Goal: Task Accomplishment & Management: Use online tool/utility

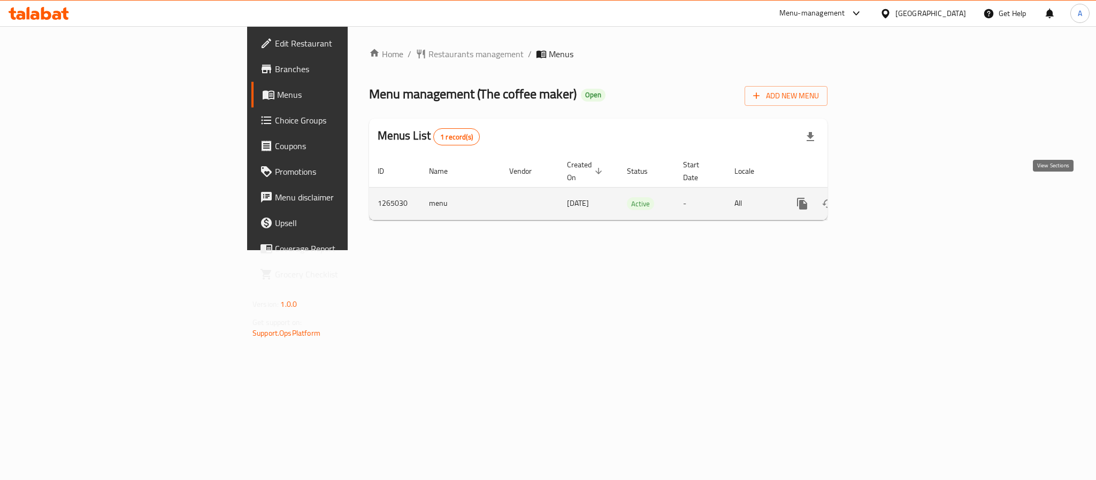
click at [886, 197] on icon "enhanced table" at bounding box center [879, 203] width 13 height 13
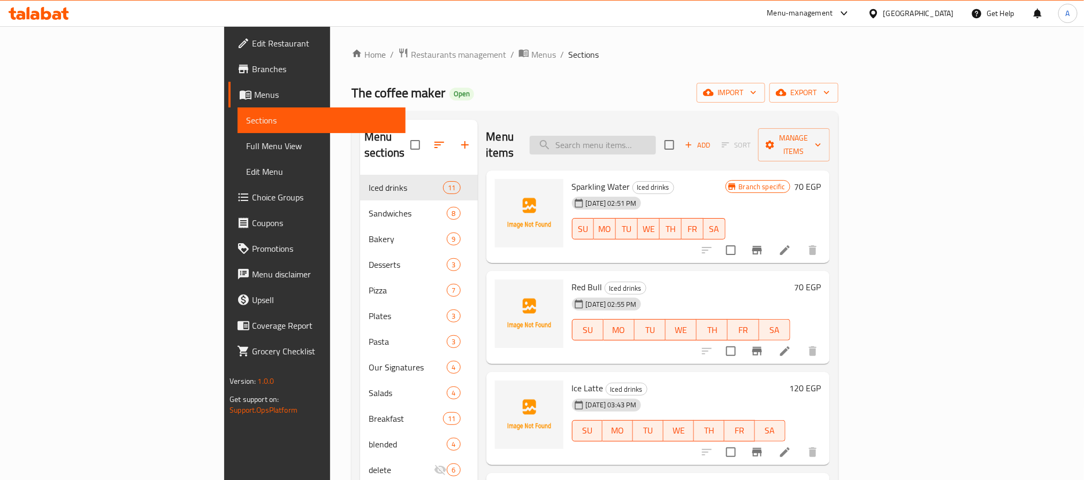
click at [644, 136] on input "search" at bounding box center [593, 145] width 126 height 19
paste input "iced matcha latte"
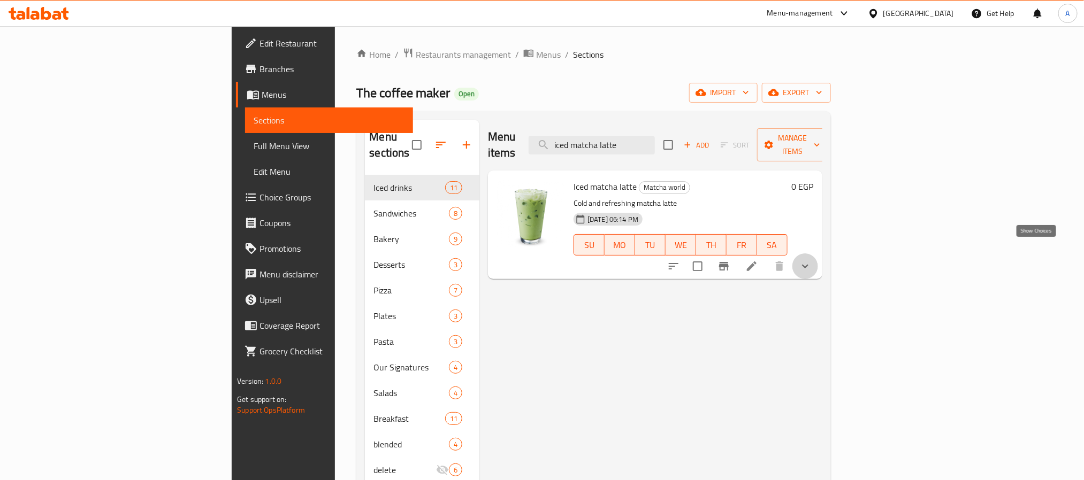
click at [808, 265] on icon "show more" at bounding box center [805, 267] width 6 height 4
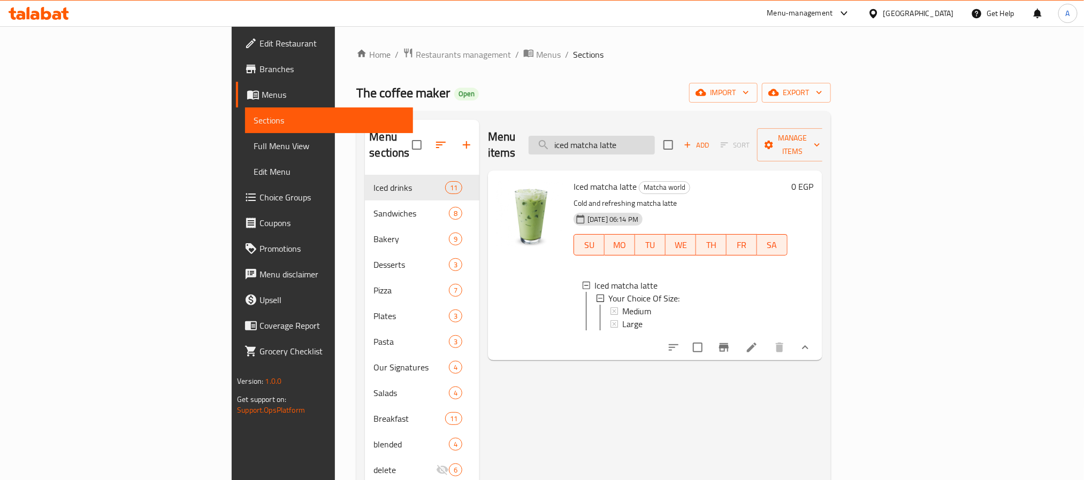
click at [655, 142] on input "iced matcha latte" at bounding box center [592, 145] width 126 height 19
paste input "iced SPANISH"
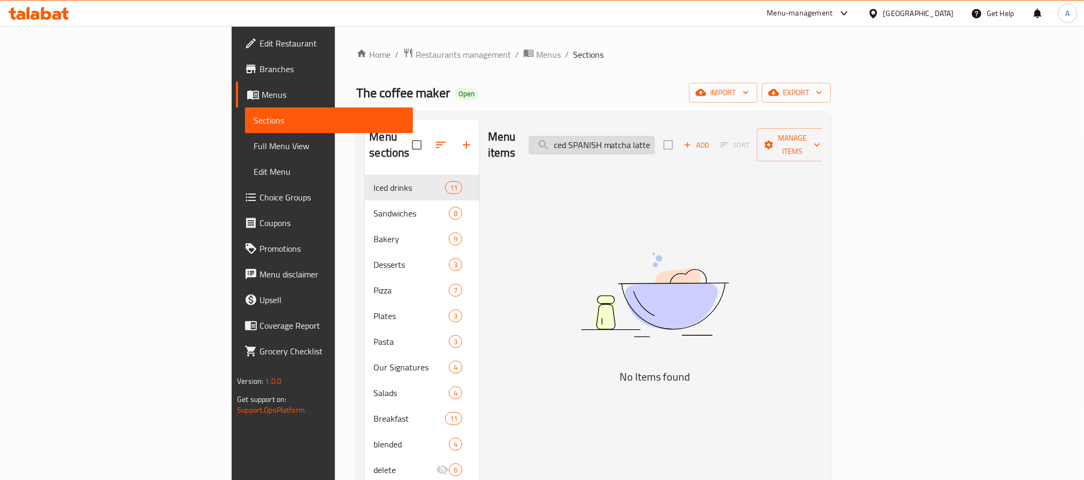
click at [655, 136] on input "iced SPANISH matcha latte" at bounding box center [592, 145] width 126 height 19
drag, startPoint x: 661, startPoint y: 139, endPoint x: 602, endPoint y: 142, distance: 59.5
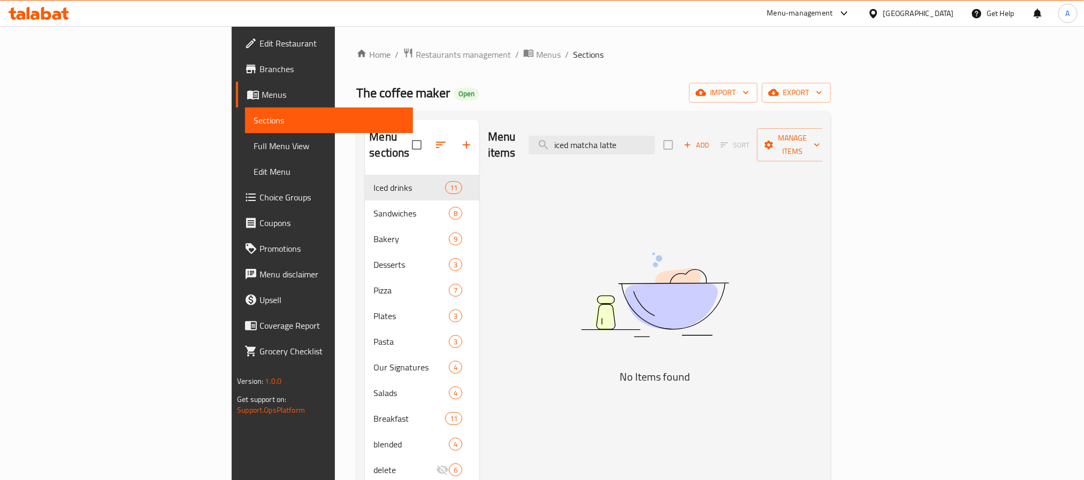
click at [602, 142] on div "Menu items iced matcha latte Add Sort Manage items" at bounding box center [655, 145] width 334 height 51
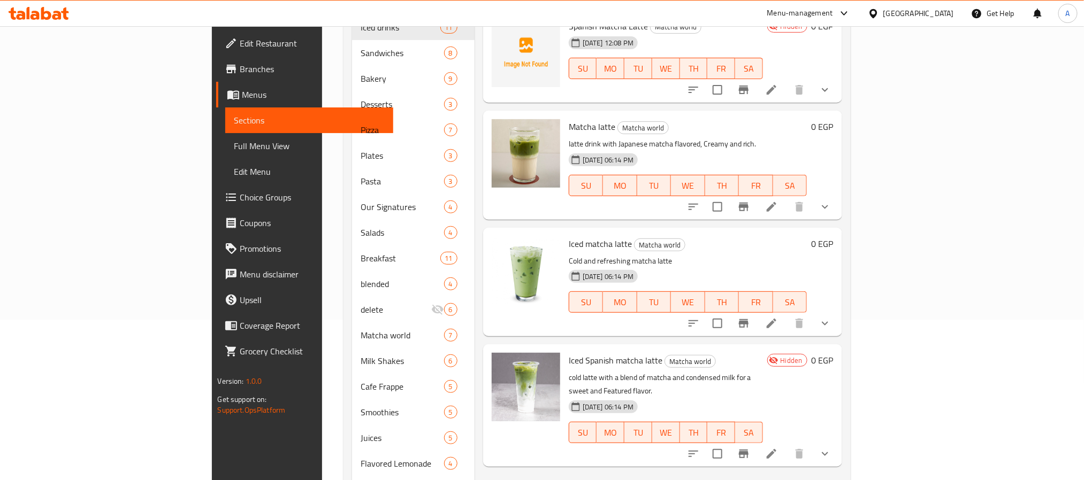
scroll to position [241, 0]
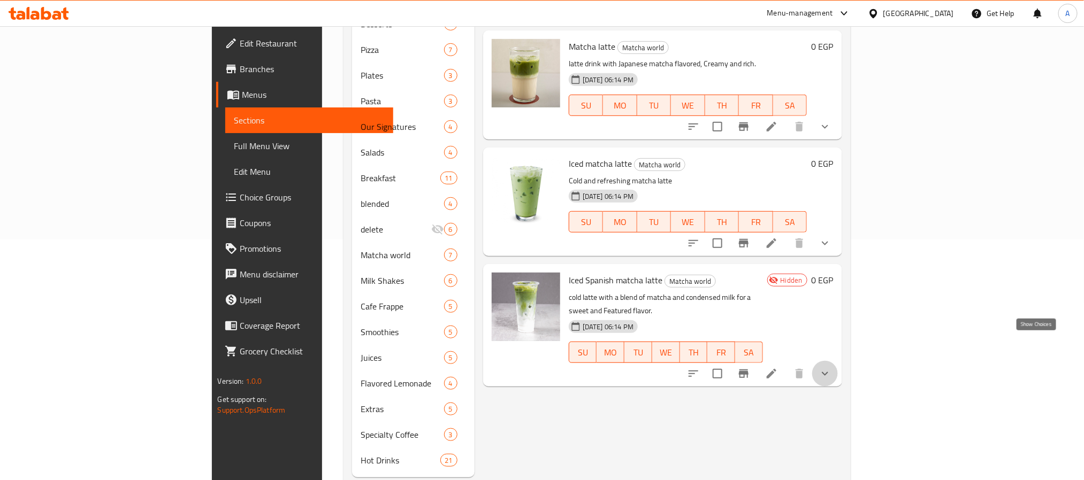
click at [831, 367] on icon "show more" at bounding box center [824, 373] width 13 height 13
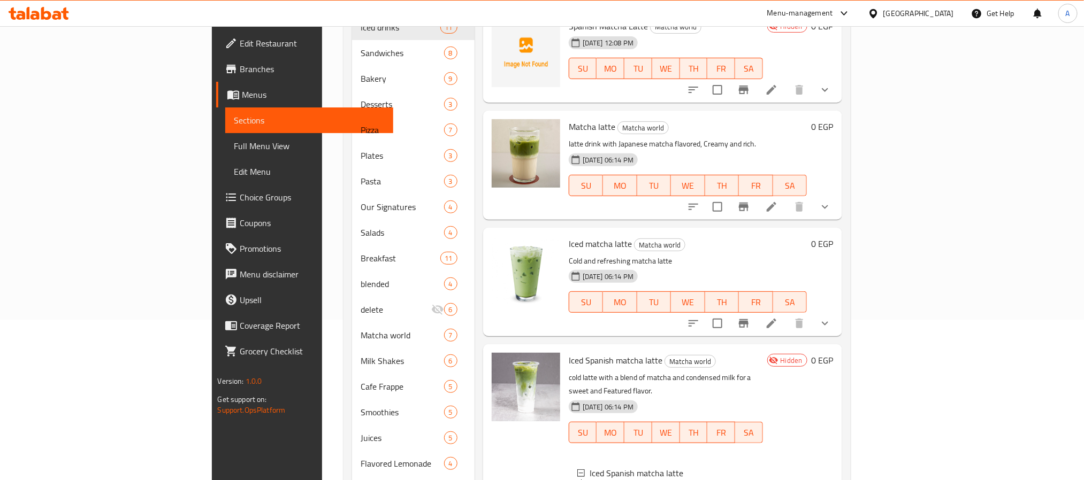
scroll to position [0, 0]
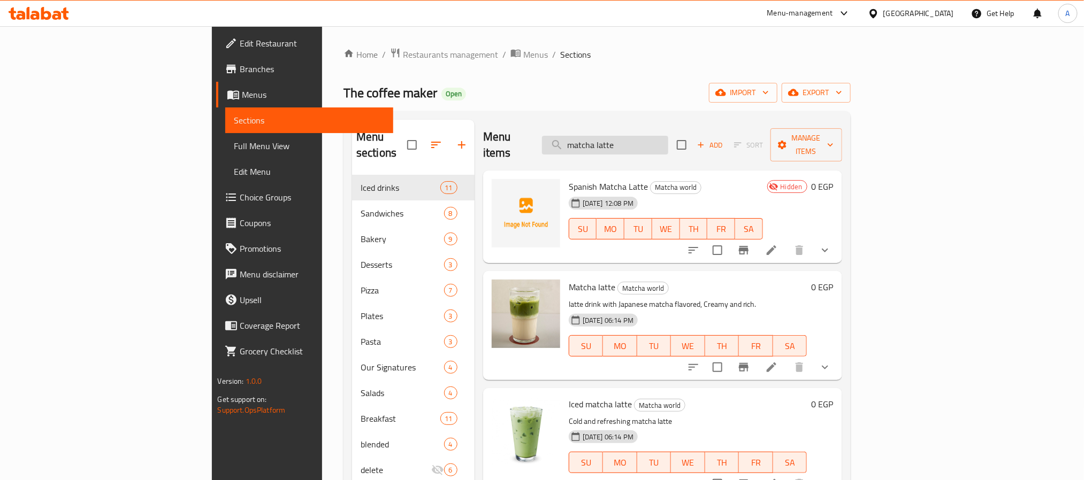
click at [668, 144] on input "matcha latte" at bounding box center [605, 145] width 126 height 19
paste input "Matcha frapp"
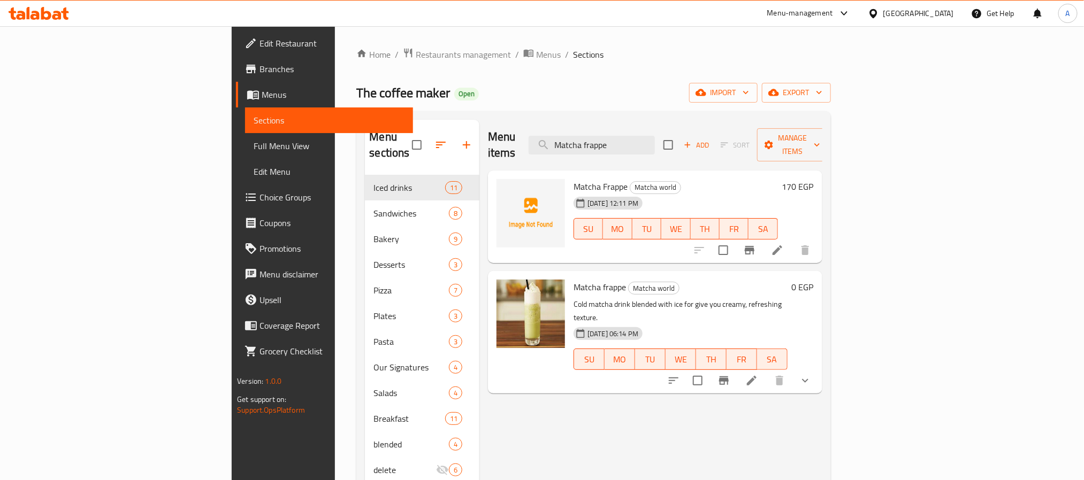
type input "Matcha frappe"
click at [818, 368] on button "show more" at bounding box center [805, 381] width 26 height 26
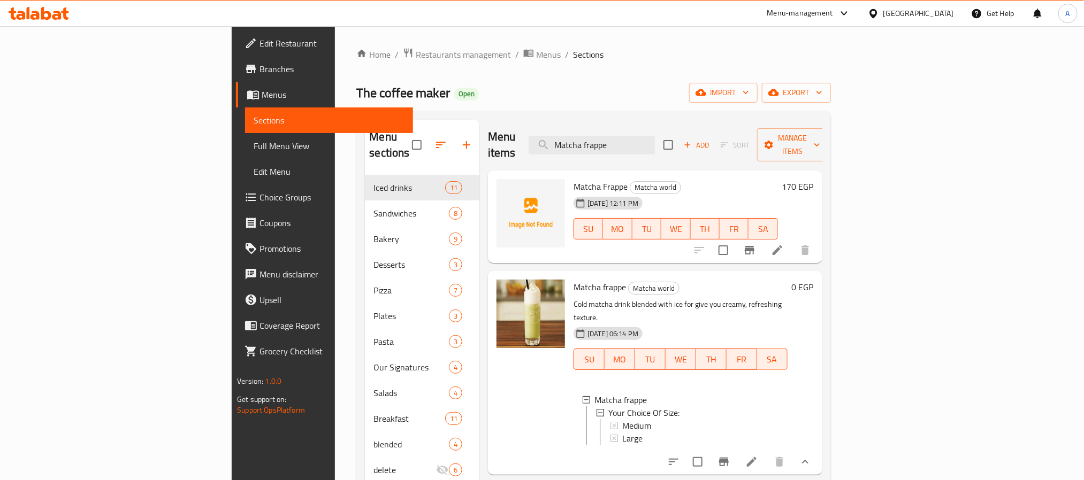
click at [833, 11] on div "Menu-management" at bounding box center [800, 13] width 66 height 13
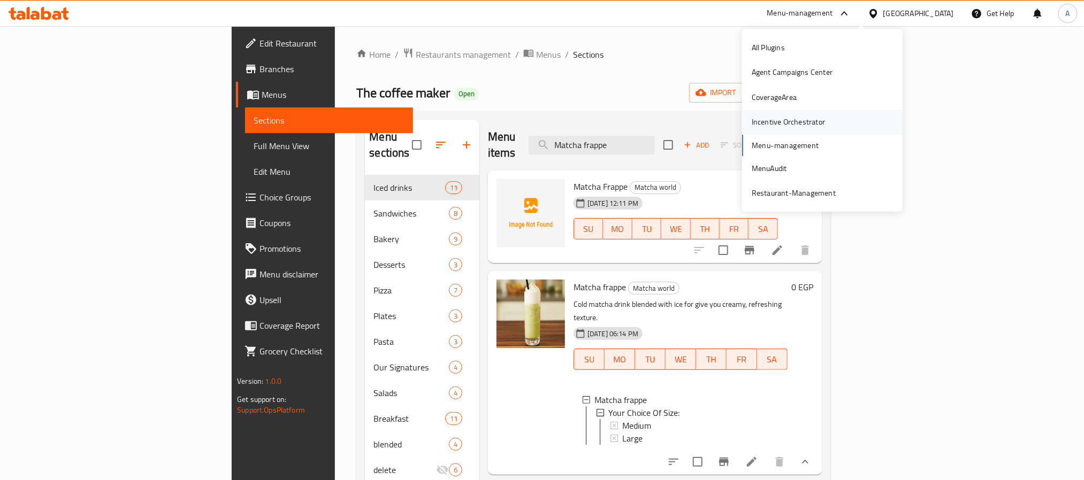
click at [793, 114] on div "Incentive Orchestrator" at bounding box center [788, 122] width 90 height 25
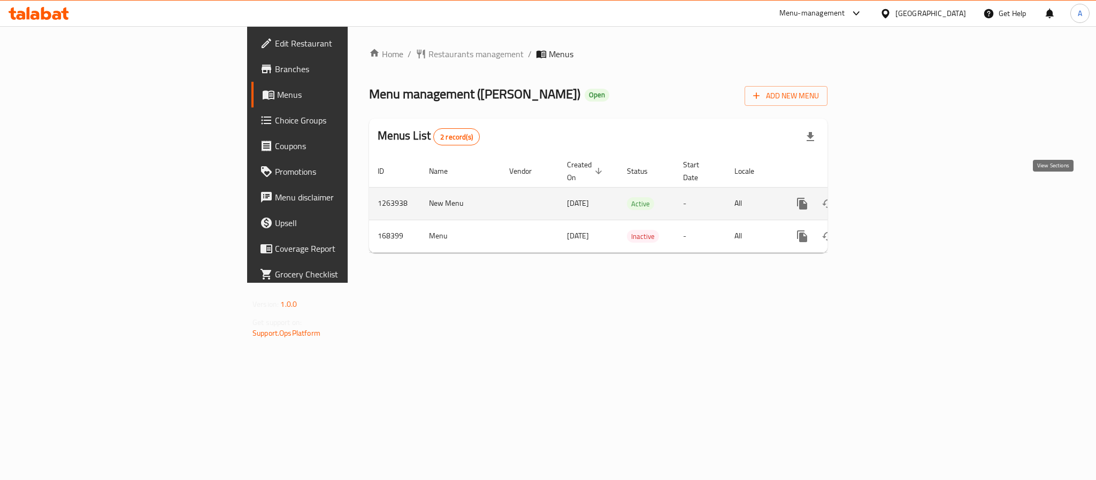
click at [886, 197] on icon "enhanced table" at bounding box center [879, 203] width 13 height 13
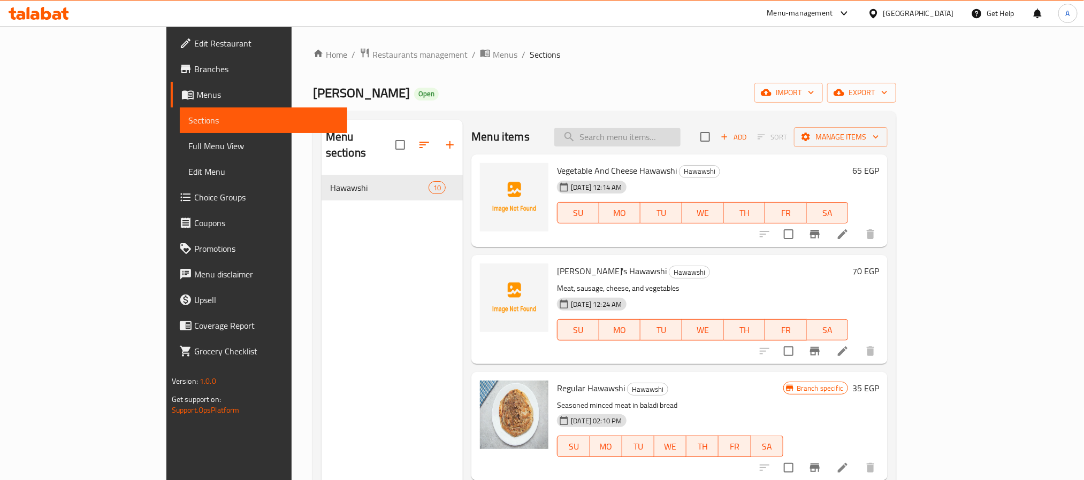
click at [637, 139] on input "search" at bounding box center [617, 137] width 126 height 19
paste input "حواوشي ميكس"
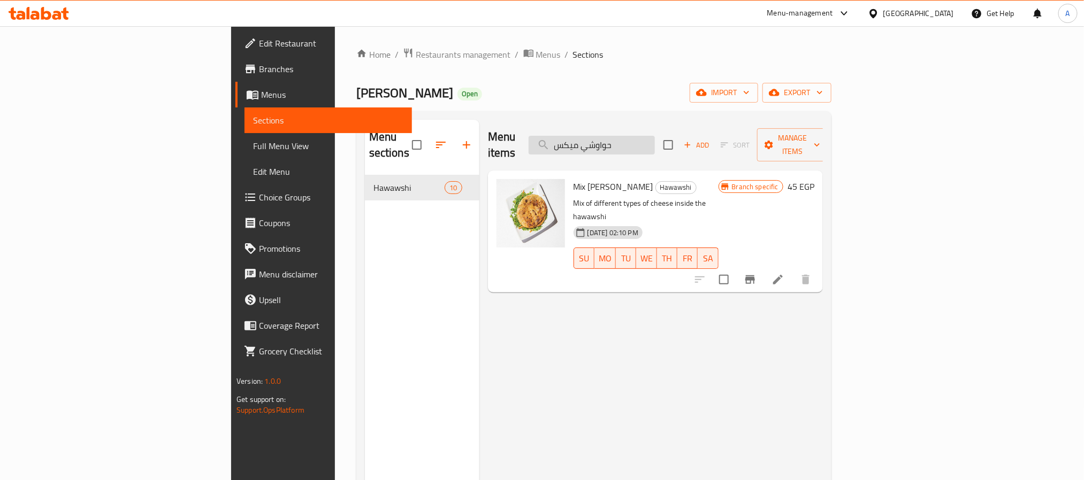
click at [655, 136] on input "حواوشي ميكس" at bounding box center [592, 145] width 126 height 19
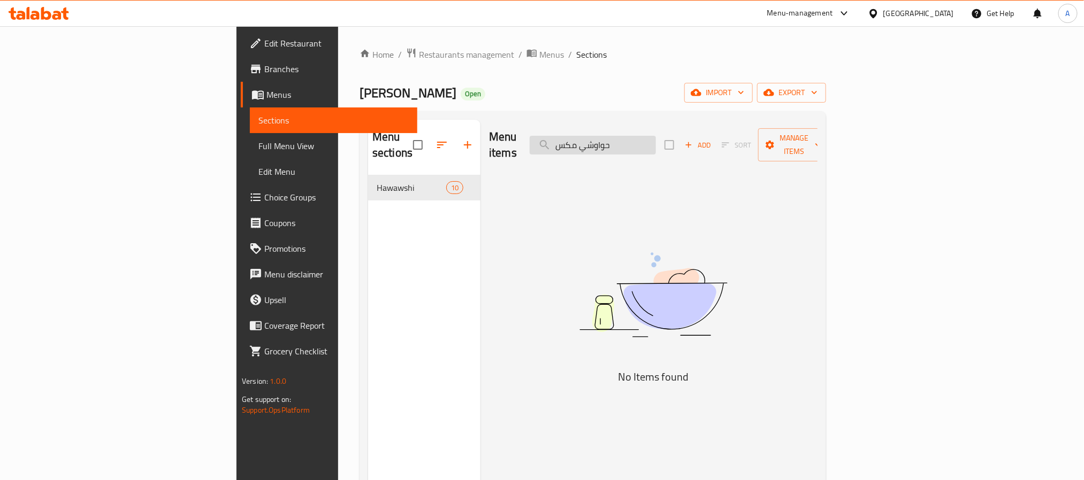
click at [656, 136] on input "حواوشي مكس" at bounding box center [593, 145] width 126 height 19
click at [656, 136] on input "مكس" at bounding box center [593, 145] width 126 height 19
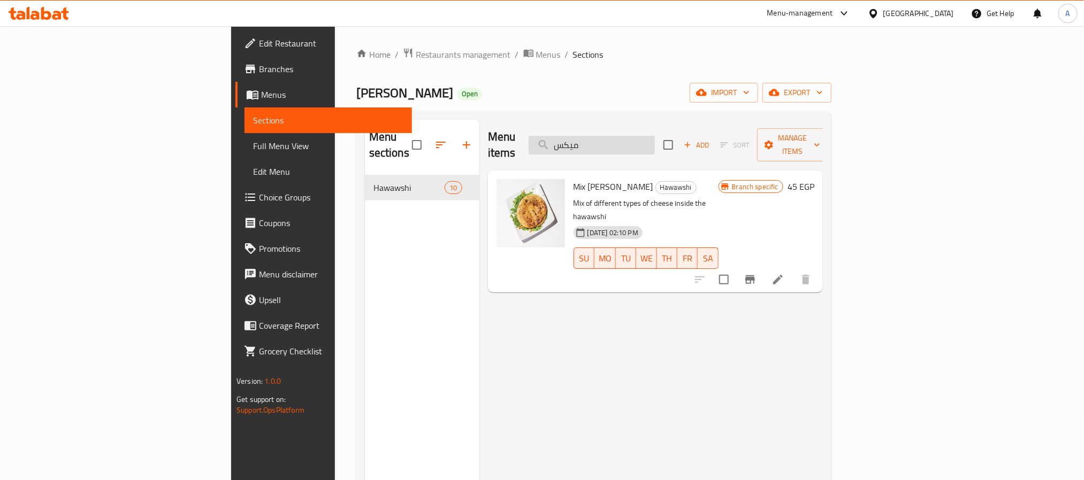
click at [639, 143] on input "ميكس" at bounding box center [592, 145] width 126 height 19
paste input "يلو حواوشي 12 رغيف"
paste input "كيلو حواوشي 12 رغيف"
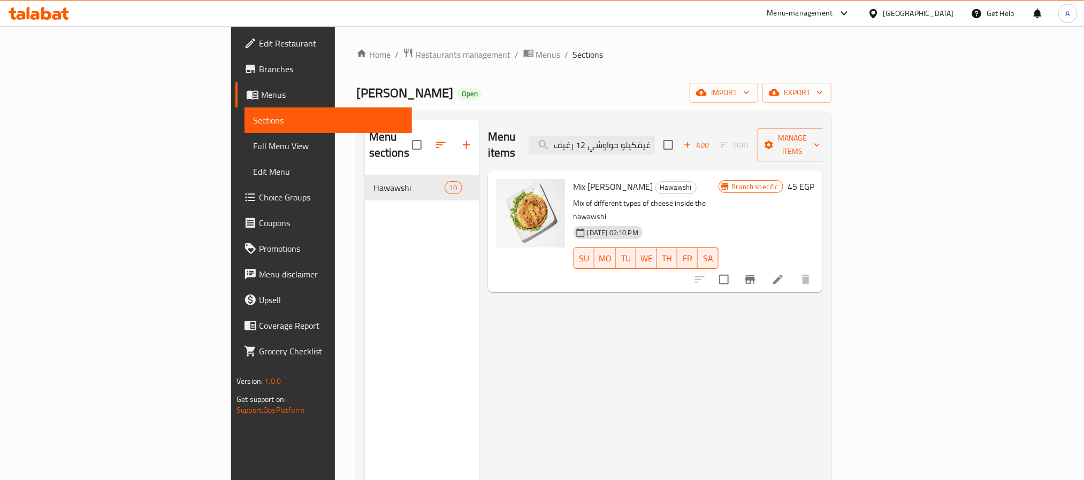
scroll to position [0, 64]
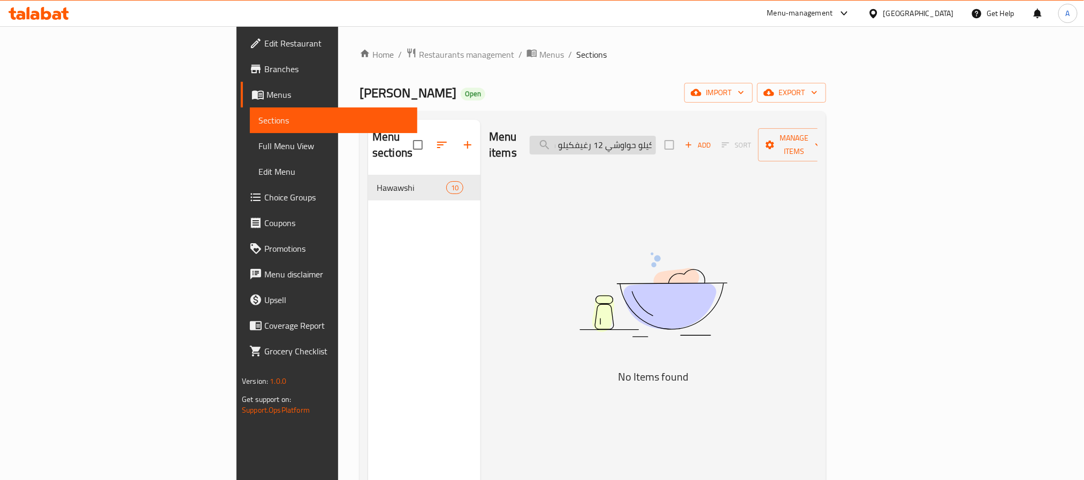
click at [656, 137] on input "كيلو حواوشي 12 رغيفكيلو حواوشي 12 رغيف" at bounding box center [593, 145] width 126 height 19
paste input "search"
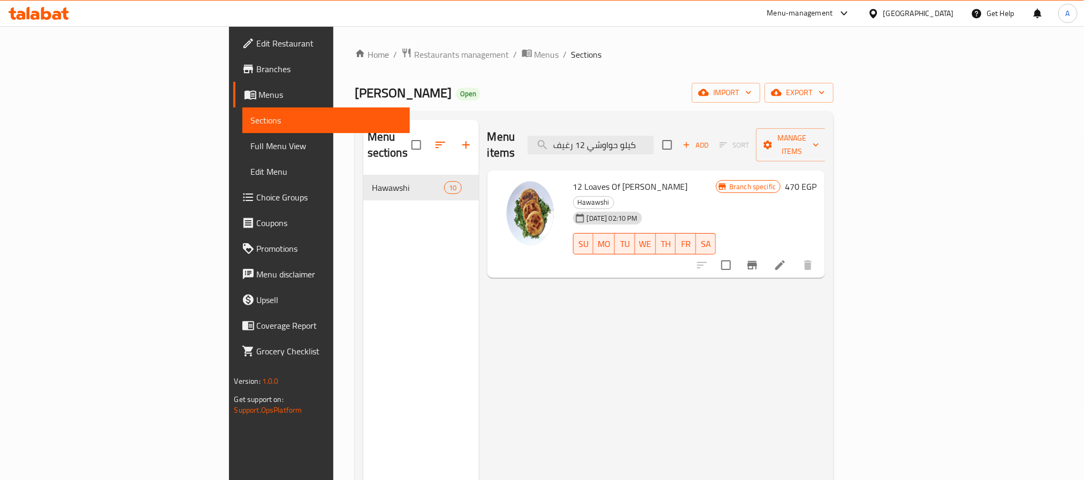
type input "كيلو حواوشي 12 رغيف"
click at [765, 252] on button "Branch-specific-item" at bounding box center [752, 265] width 26 height 26
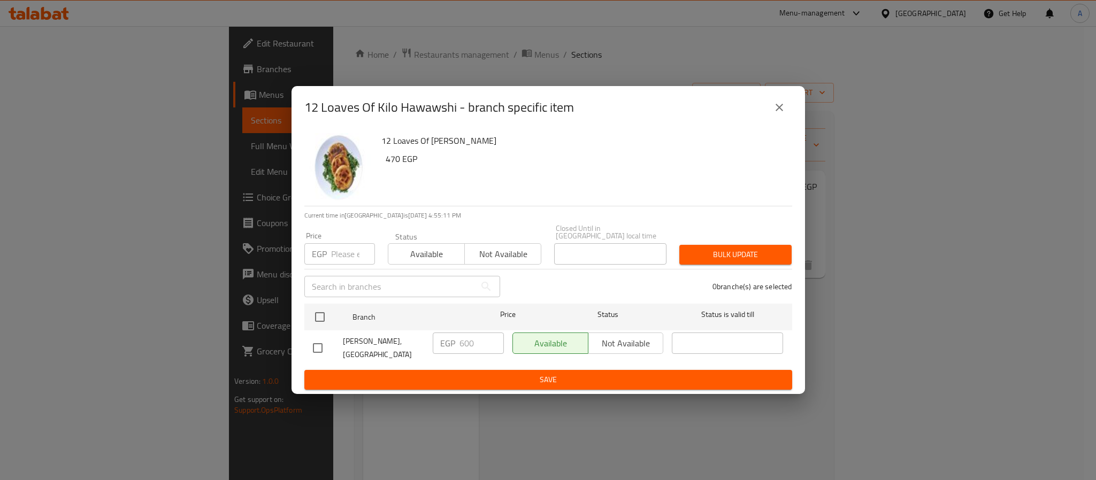
click at [788, 108] on button "close" at bounding box center [780, 108] width 26 height 26
